Goal: Find specific page/section: Find specific page/section

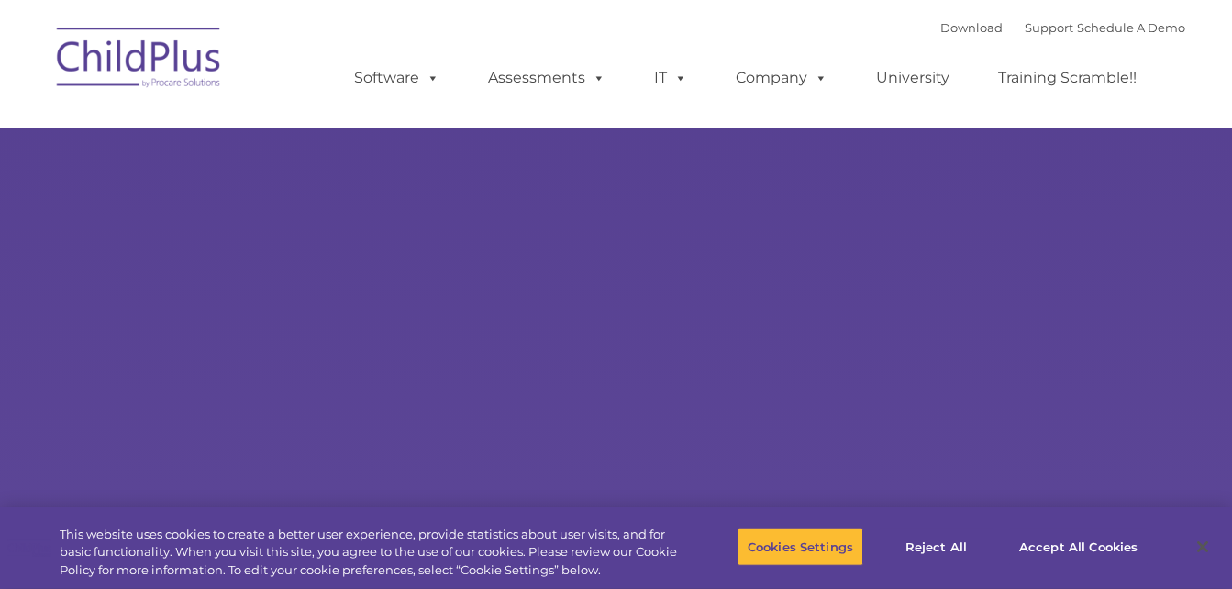
type input ""
select select "MEDIUM"
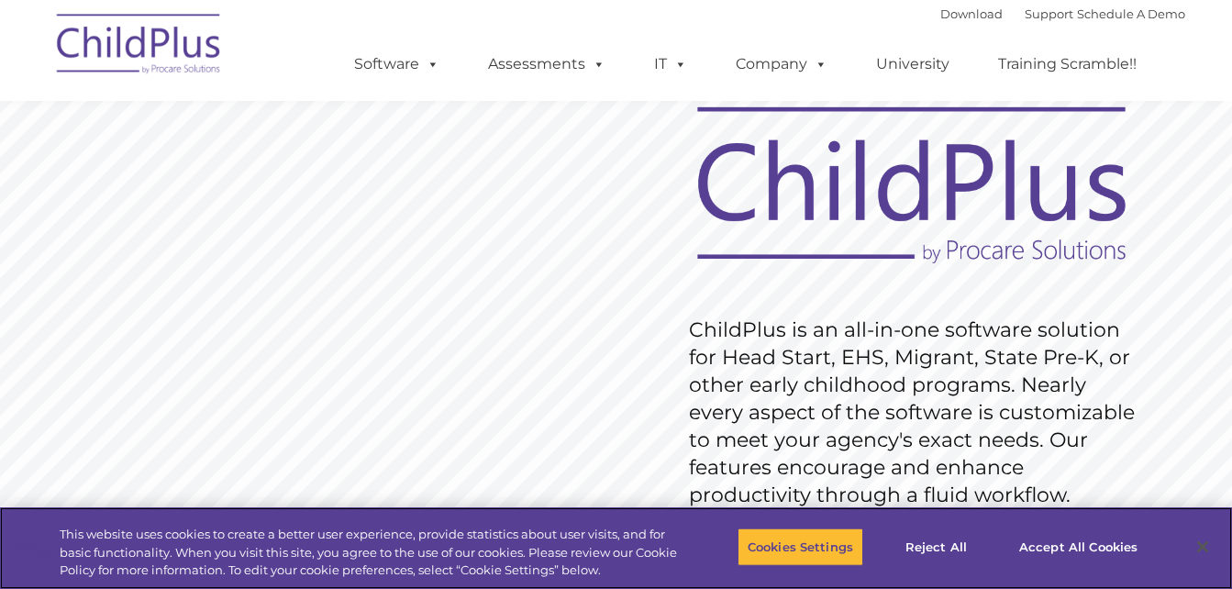
scroll to position [97, 0]
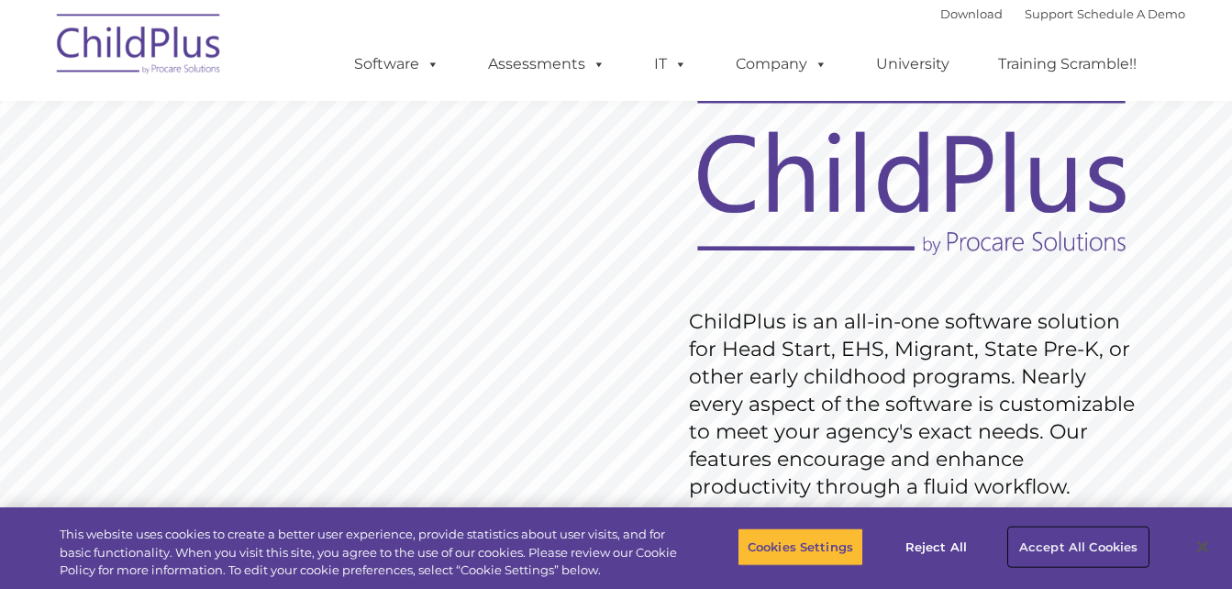
click at [1075, 559] on button "Accept All Cookies" at bounding box center [1078, 546] width 138 height 39
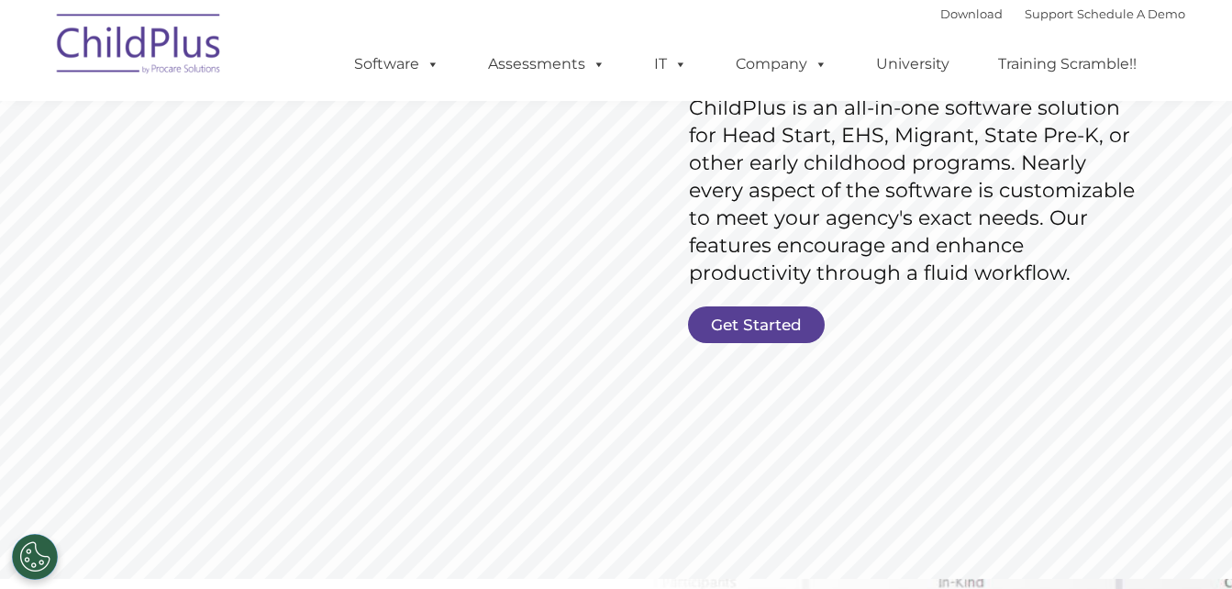
scroll to position [305, 0]
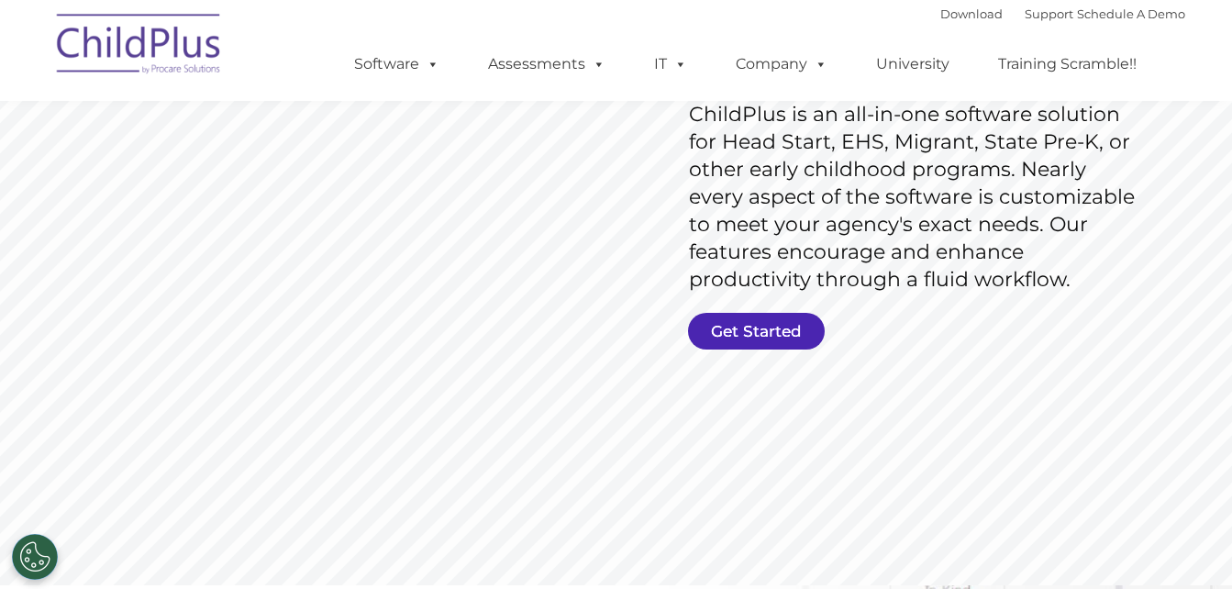
click at [760, 319] on link "Get Started" at bounding box center [756, 331] width 137 height 37
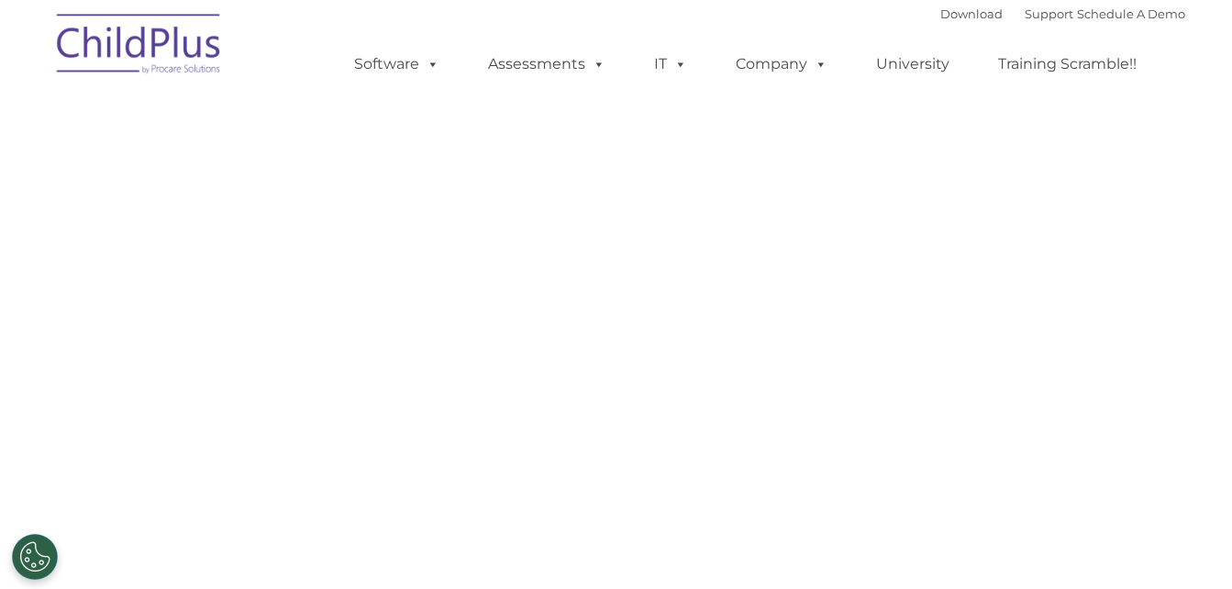
select select "MEDIUM"
